Goal: Task Accomplishment & Management: Manage account settings

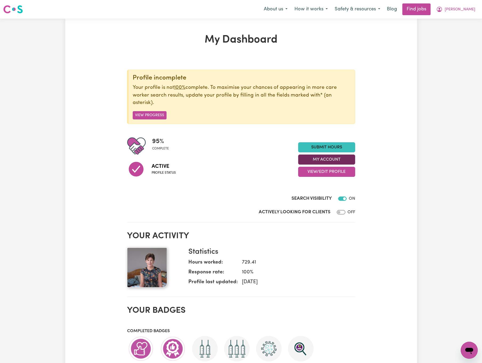
click at [344, 155] on button "My Account" at bounding box center [326, 160] width 57 height 10
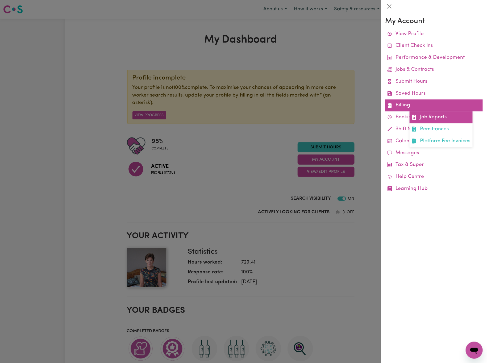
click at [446, 120] on link "Job Reports" at bounding box center [441, 118] width 63 height 12
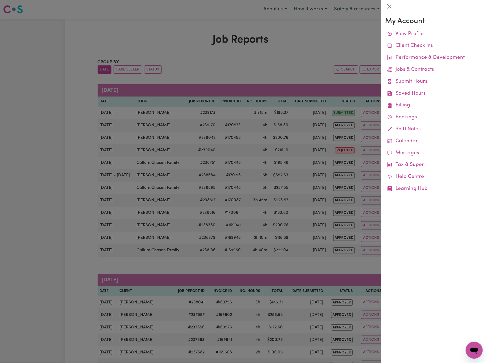
click at [261, 56] on div at bounding box center [243, 181] width 487 height 363
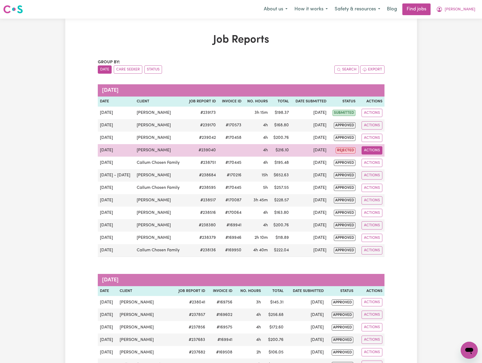
click at [369, 154] on button "Actions" at bounding box center [371, 150] width 21 height 8
click at [379, 163] on link "View Job Report" at bounding box center [385, 163] width 46 height 11
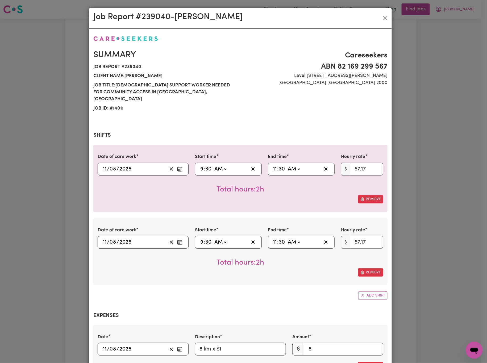
select select "57.17-Weekday"
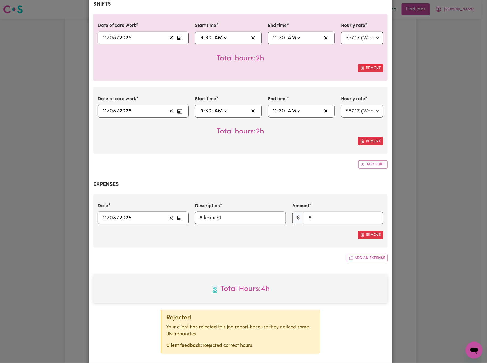
scroll to position [115, 0]
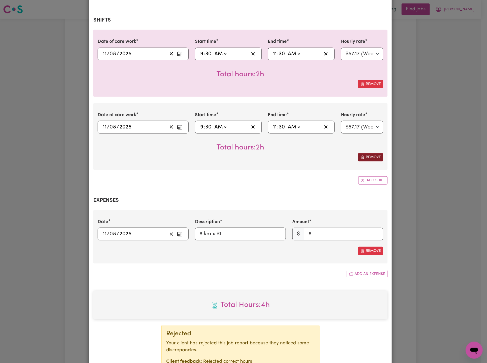
click at [376, 153] on button "Remove" at bounding box center [370, 157] width 25 height 8
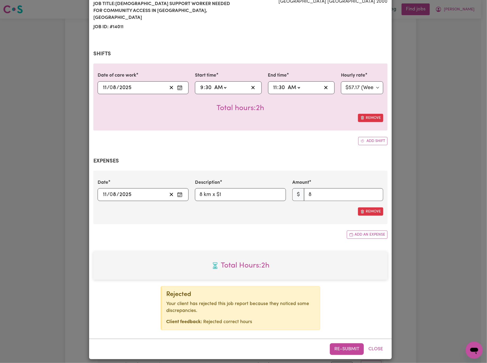
click at [343, 347] on button "Re-submit" at bounding box center [347, 350] width 34 height 12
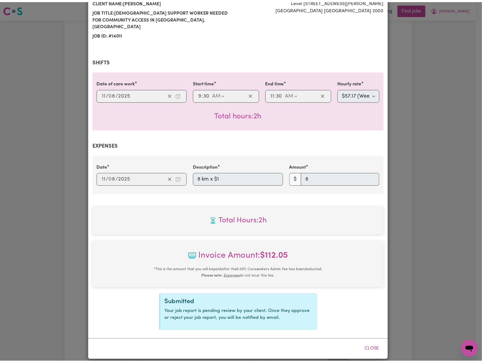
scroll to position [0, 0]
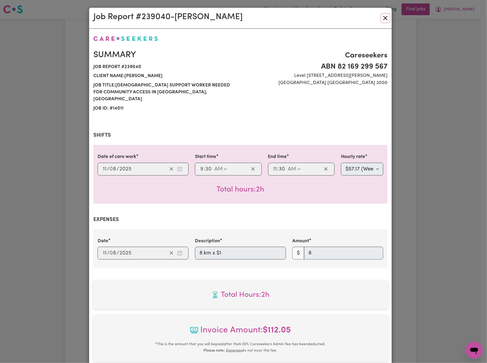
click at [383, 19] on button "Close" at bounding box center [385, 18] width 9 height 9
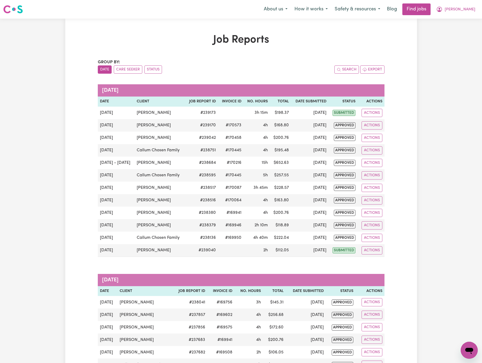
click at [469, 3] on div "About us How it works Safety & resources Blog Find jobs [PERSON_NAME]" at bounding box center [369, 9] width 218 height 12
click at [471, 10] on span "[PERSON_NAME]" at bounding box center [459, 10] width 31 height 6
click at [466, 40] on link "Logout" at bounding box center [457, 41] width 42 height 10
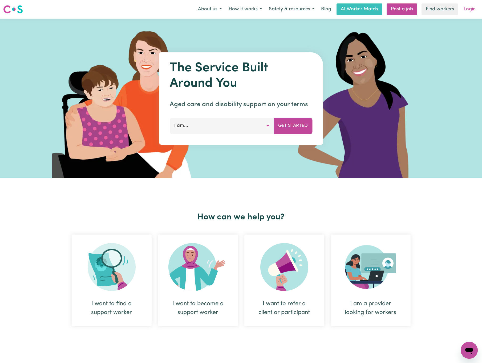
click at [464, 7] on link "Login" at bounding box center [469, 9] width 18 height 12
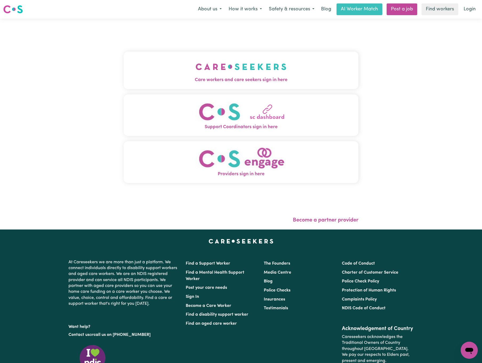
click at [267, 73] on img "Care workers and care seekers sign in here" at bounding box center [240, 67] width 91 height 20
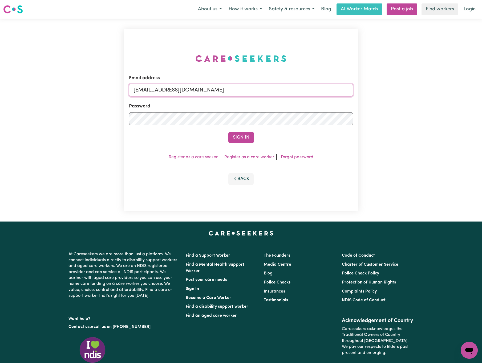
drag, startPoint x: 164, startPoint y: 89, endPoint x: 406, endPoint y: 83, distance: 242.0
click at [406, 83] on div "Email address [EMAIL_ADDRESS][DOMAIN_NAME] Password Sign In Register as a care …" at bounding box center [241, 120] width 482 height 203
paste input "[EMAIL_ADDRESS][DOMAIN_NAME]"
type input "[EMAIL_ADDRESS][DOMAIN_NAME]"
click at [228, 132] on button "Sign In" at bounding box center [241, 138] width 26 height 12
